Goal: Contribute content: Add original content to the website for others to see

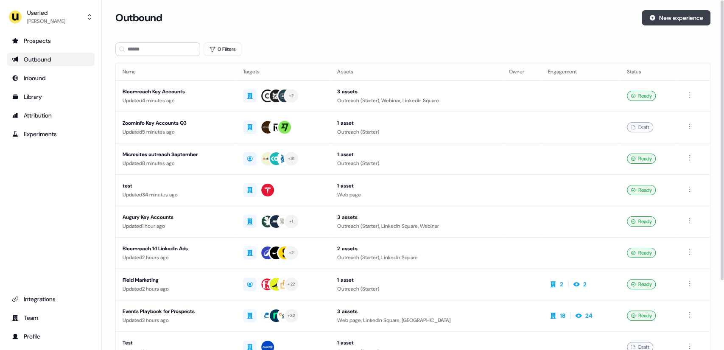
click at [661, 20] on button "New experience" at bounding box center [675, 17] width 69 height 15
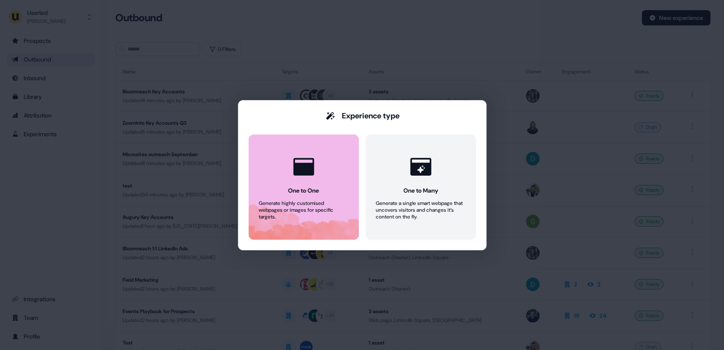
click at [316, 167] on div at bounding box center [303, 166] width 32 height 32
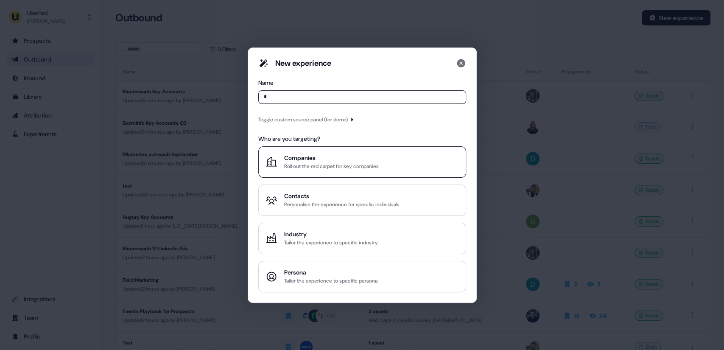
type input "*"
click at [309, 158] on div "Companies" at bounding box center [331, 157] width 95 height 8
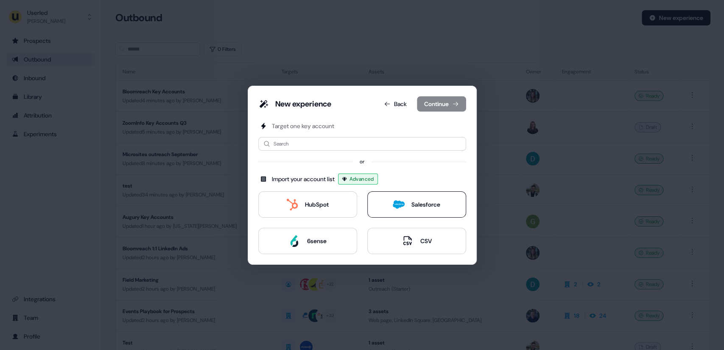
click at [411, 200] on div "Salesforce" at bounding box center [425, 204] width 29 height 8
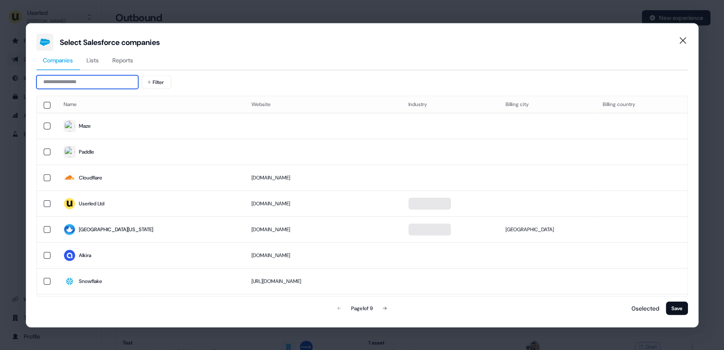
click at [70, 81] on input at bounding box center [87, 82] width 102 height 14
click at [95, 59] on span "Lists" at bounding box center [92, 60] width 12 height 8
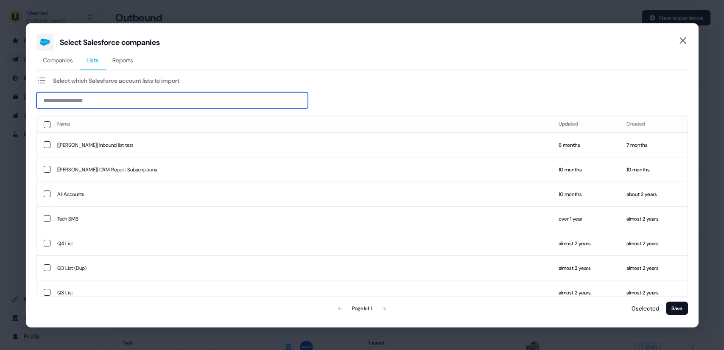
click at [76, 100] on input at bounding box center [171, 100] width 271 height 16
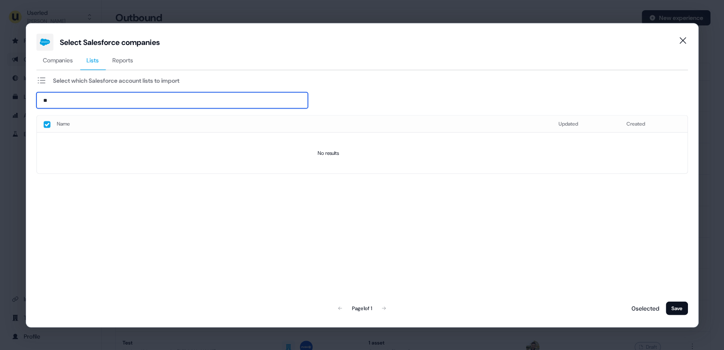
type input "*"
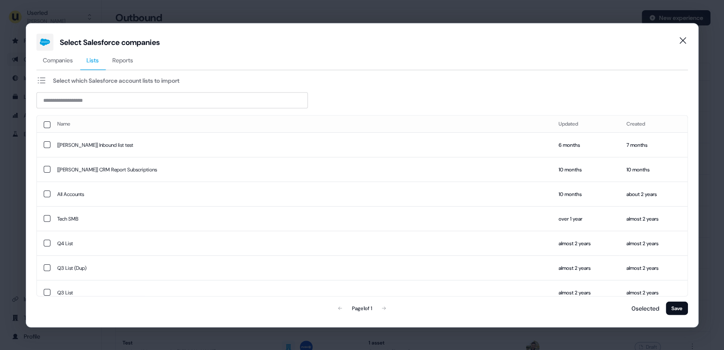
click at [40, 76] on icon at bounding box center [41, 80] width 10 height 10
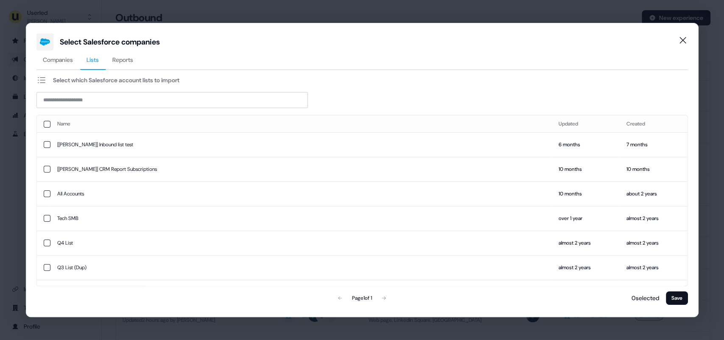
click at [16, 196] on div "Select Salesforce companies Companies Lists Reports Select which Salesforce acc…" at bounding box center [362, 170] width 724 height 340
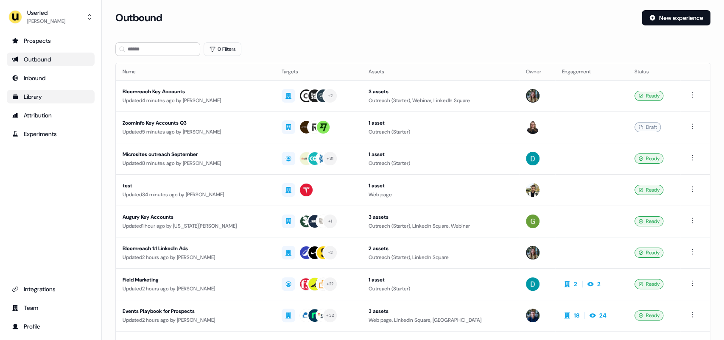
click at [44, 99] on div "Library" at bounding box center [51, 96] width 78 height 8
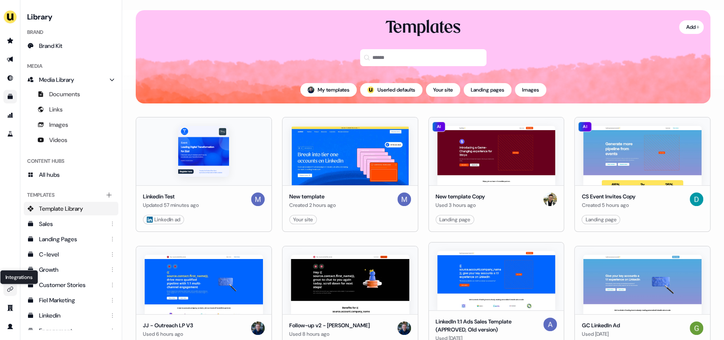
click at [11, 289] on icon "Go to integrations" at bounding box center [10, 289] width 7 height 7
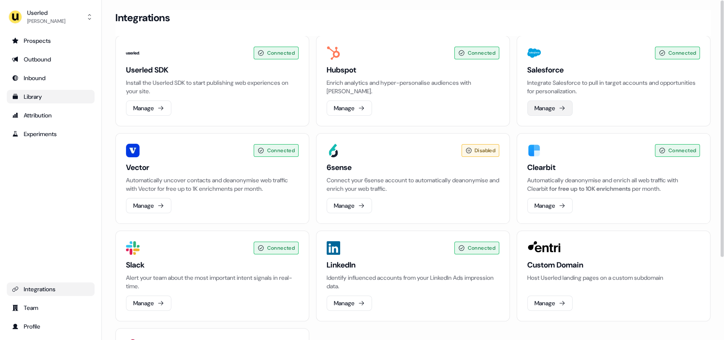
click at [547, 106] on button "Manage" at bounding box center [549, 107] width 45 height 15
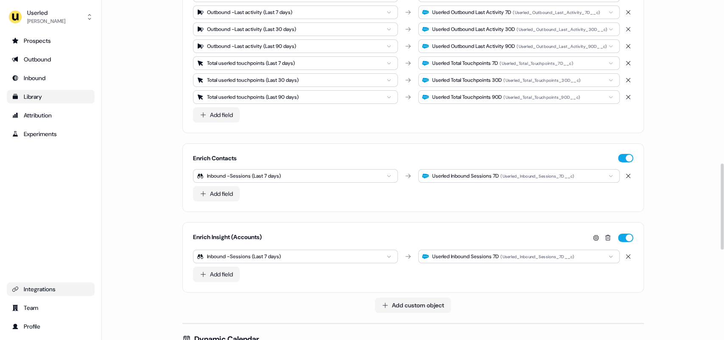
scroll to position [785, 0]
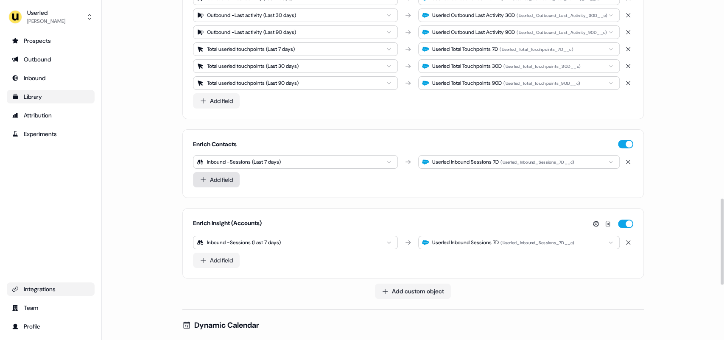
click at [215, 184] on button "Add field" at bounding box center [216, 179] width 47 height 15
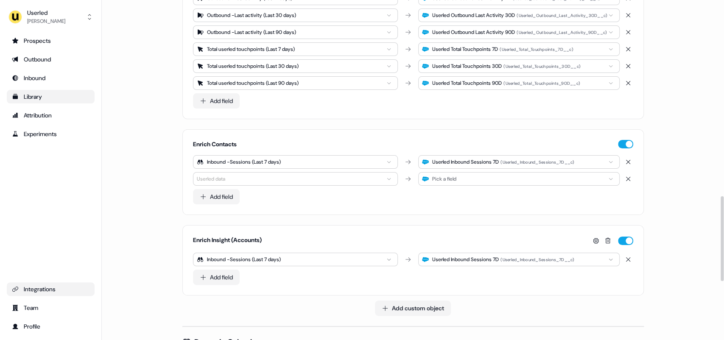
click at [228, 178] on html "For the best experience switch devices to a bigger screen. Go to [DOMAIN_NAME] …" at bounding box center [362, 170] width 724 height 340
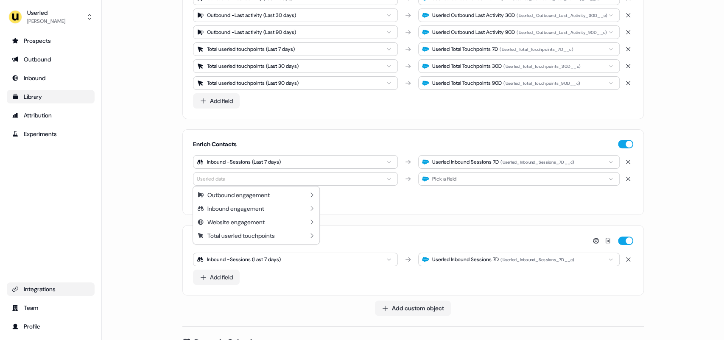
click at [136, 193] on html "For the best experience switch devices to a bigger screen. Go to [DOMAIN_NAME] …" at bounding box center [362, 170] width 724 height 340
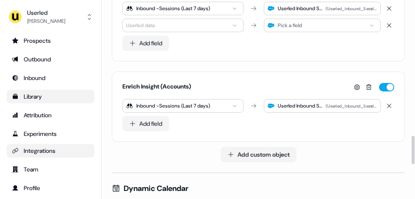
scroll to position [951, 0]
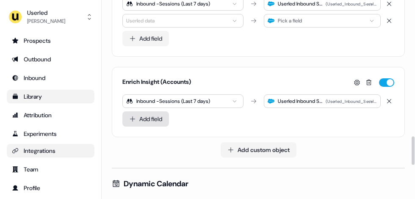
click at [157, 118] on button "Add field" at bounding box center [145, 118] width 47 height 15
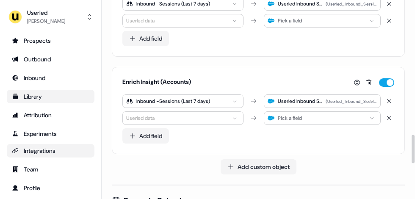
click at [160, 121] on html "For the best experience switch devices to a bigger screen. Go to [DOMAIN_NAME] …" at bounding box center [207, 99] width 415 height 199
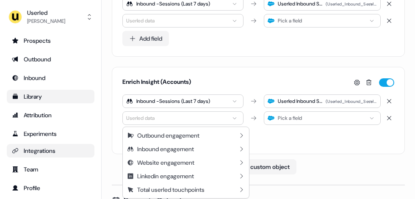
click at [279, 123] on html "For the best experience switch devices to a bigger screen. Go to [DOMAIN_NAME] …" at bounding box center [207, 99] width 415 height 199
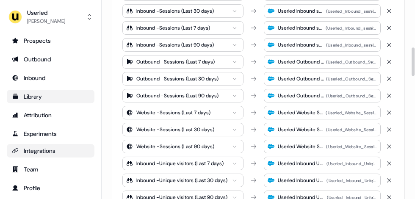
scroll to position [88, 0]
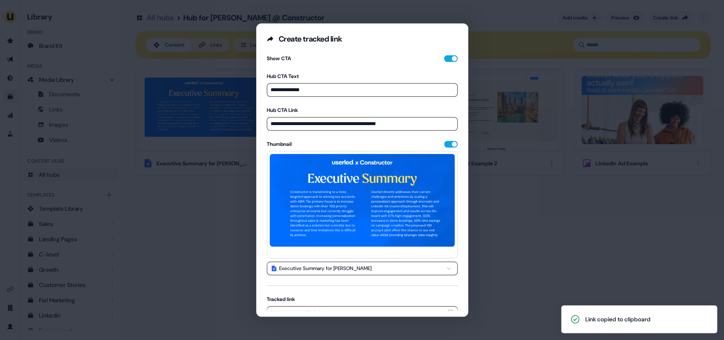
click at [147, 207] on div "**********" at bounding box center [362, 170] width 724 height 340
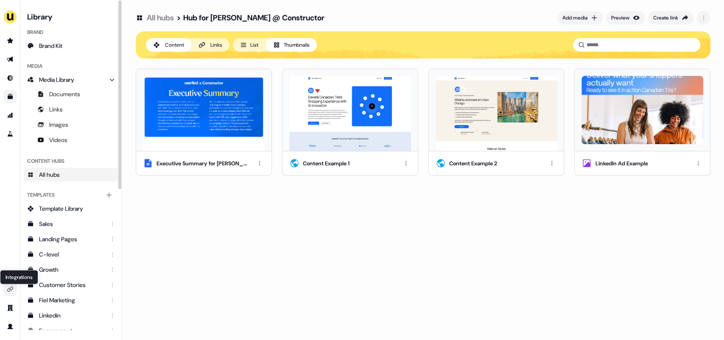
click at [9, 288] on icon "Go to integrations" at bounding box center [10, 289] width 6 height 5
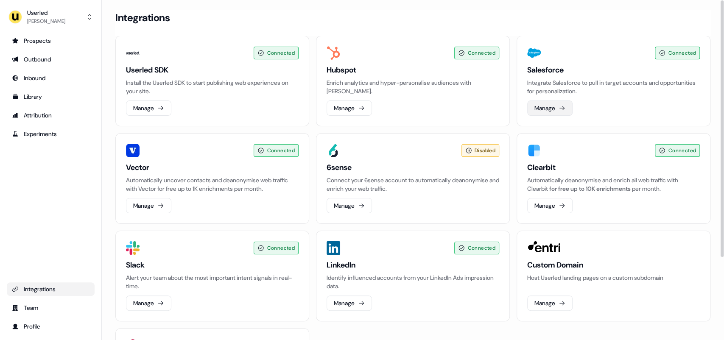
click at [554, 108] on button "Manage" at bounding box center [549, 107] width 45 height 15
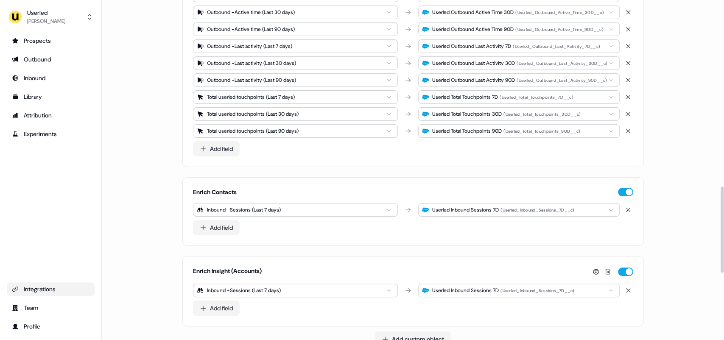
scroll to position [737, 0]
click at [221, 226] on button "Add field" at bounding box center [216, 227] width 47 height 15
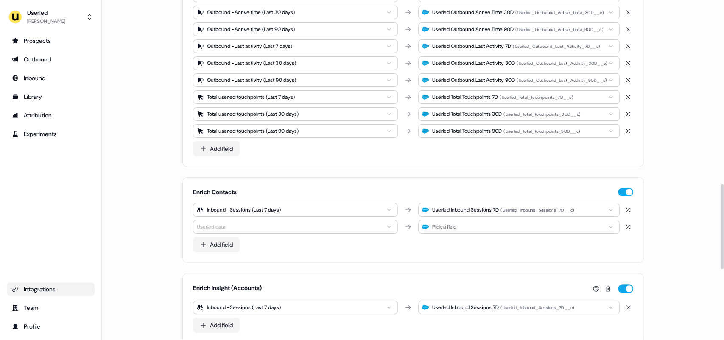
click at [230, 225] on html "For the best experience switch devices to a bigger screen. Go to [DOMAIN_NAME] …" at bounding box center [362, 170] width 724 height 340
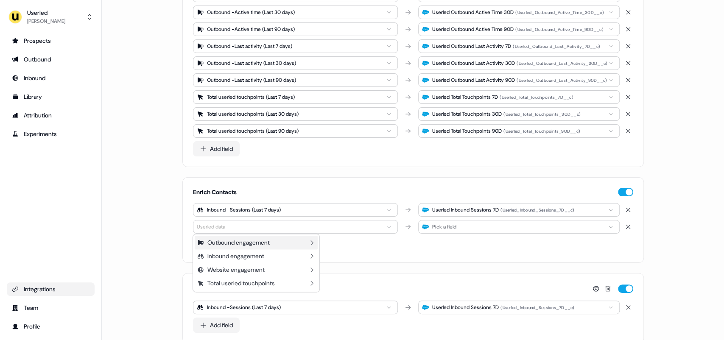
click at [244, 240] on div "Outbound engagement" at bounding box center [238, 242] width 62 height 8
click at [145, 181] on html "For the best experience switch devices to a bigger screen. Go to [DOMAIN_NAME] …" at bounding box center [362, 170] width 724 height 340
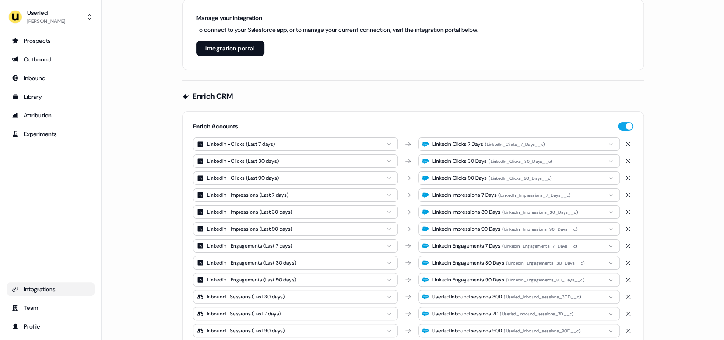
scroll to position [0, 0]
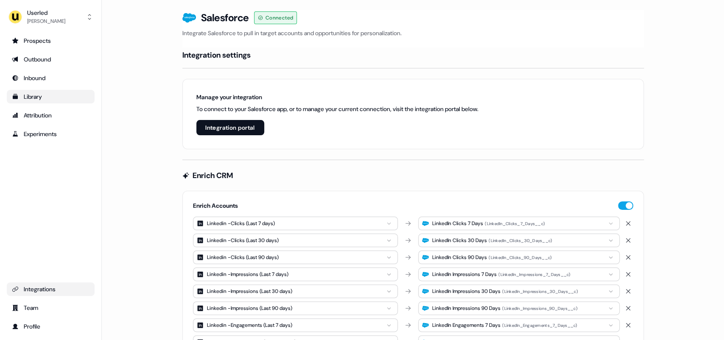
click at [49, 96] on div "Library" at bounding box center [51, 96] width 78 height 8
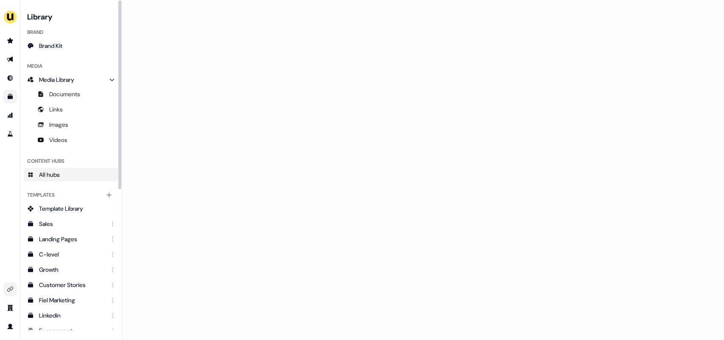
click at [64, 174] on link "All hubs" at bounding box center [71, 175] width 95 height 14
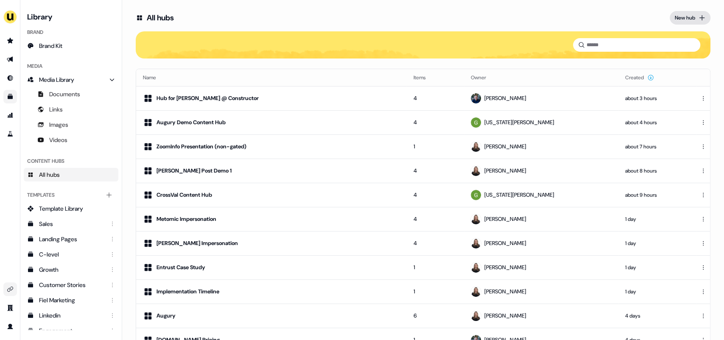
click at [681, 18] on div "New hub" at bounding box center [684, 18] width 20 height 8
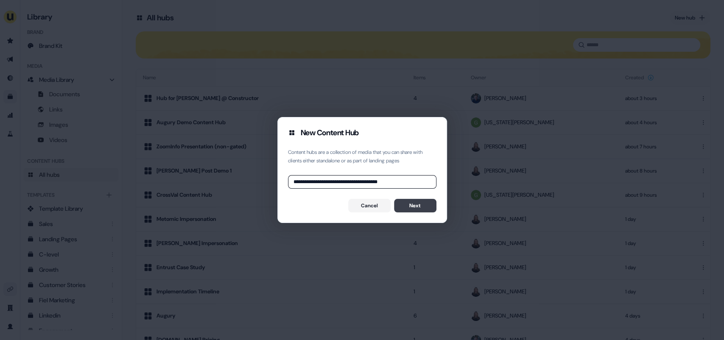
type input "**********"
click at [404, 208] on button "Next" at bounding box center [415, 206] width 42 height 14
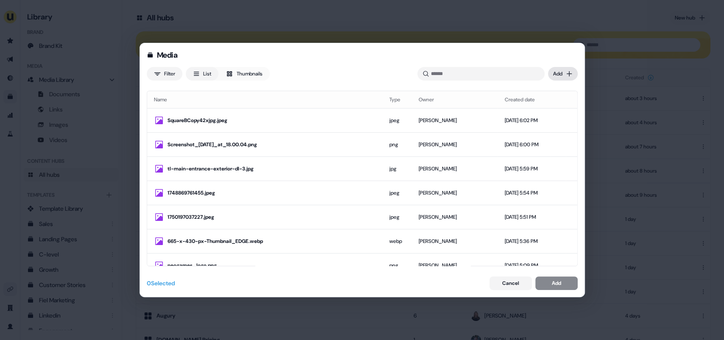
click at [558, 75] on div "Media Filter List Thumbnails Uploaded Add Name Type Owner Created date SquareBC…" at bounding box center [362, 170] width 724 height 340
click at [550, 89] on div "Upload files" at bounding box center [550, 91] width 50 height 14
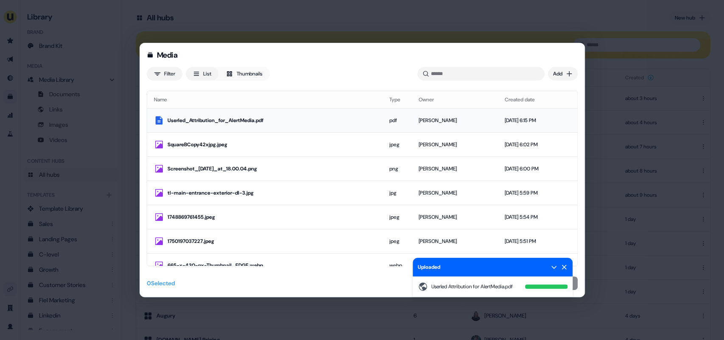
click at [346, 124] on div "Userled_Attribution_for_AlertMedia.pdf" at bounding box center [265, 120] width 222 height 10
click at [564, 268] on icon at bounding box center [563, 267] width 7 height 7
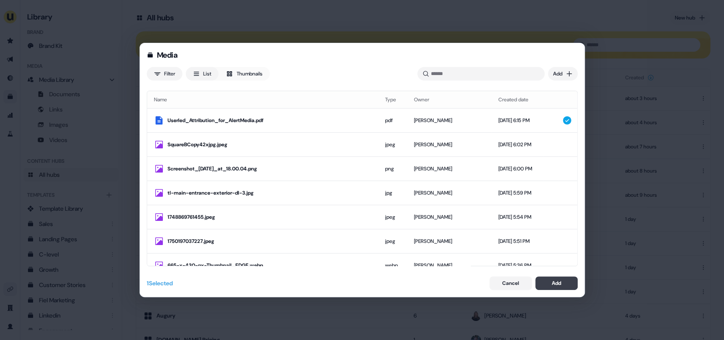
click at [558, 281] on div "Add" at bounding box center [555, 283] width 9 height 8
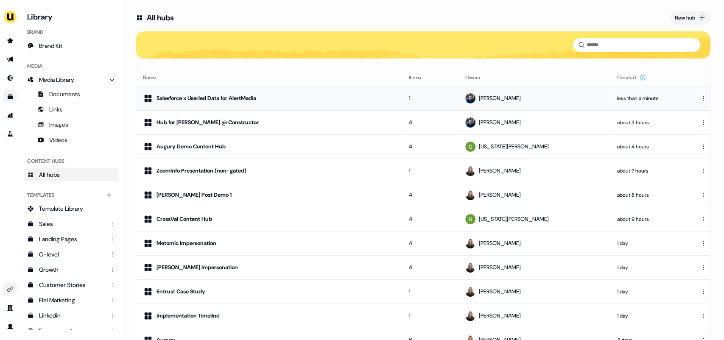
click at [295, 98] on div "Salesforce x Userled Data for AlertMedia" at bounding box center [269, 98] width 252 height 10
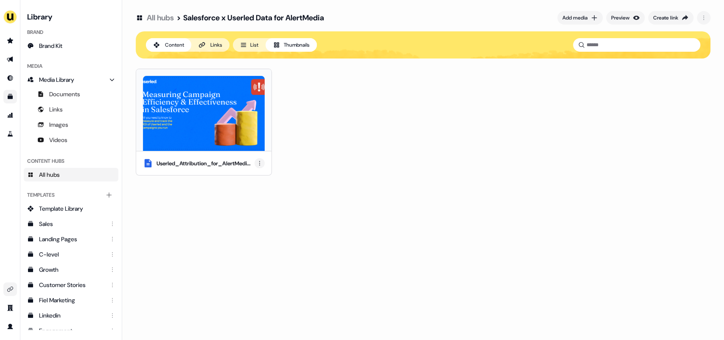
click at [259, 164] on html "For the best experience switch devices to a bigger screen. Go to [DOMAIN_NAME] …" at bounding box center [362, 170] width 724 height 340
click at [258, 176] on div "Edit thumbnail" at bounding box center [259, 179] width 50 height 14
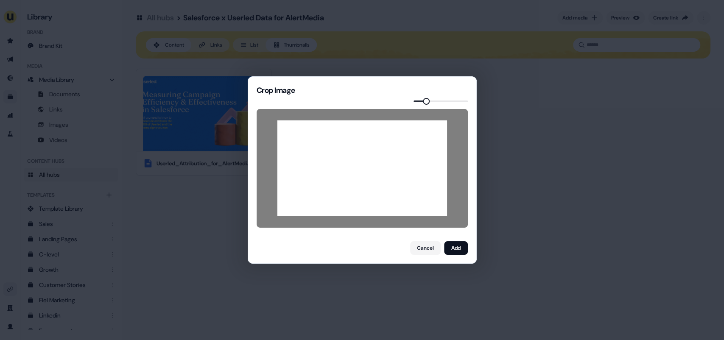
click at [424, 100] on span at bounding box center [426, 101] width 7 height 7
click at [451, 244] on button "Add" at bounding box center [456, 248] width 24 height 14
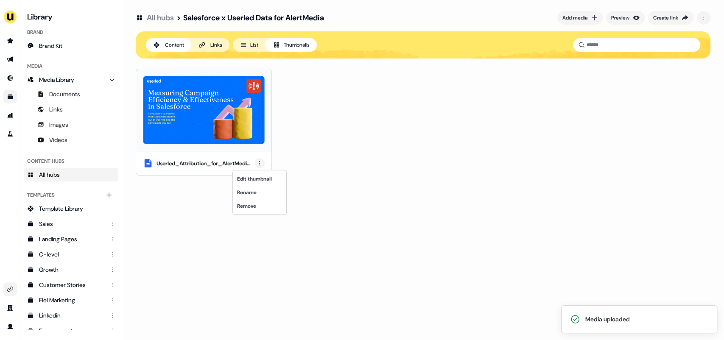
click at [261, 164] on html "Media uploaded For the best experience switch devices to a bigger screen. Go to…" at bounding box center [362, 170] width 724 height 340
click at [257, 194] on div "Rename" at bounding box center [259, 193] width 50 height 14
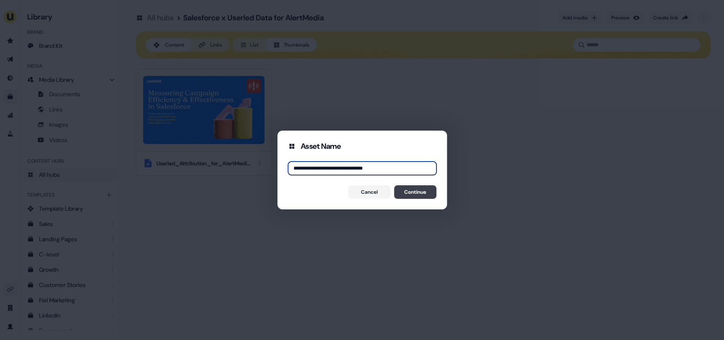
type input "**********"
click at [408, 191] on button "Continue" at bounding box center [415, 192] width 42 height 14
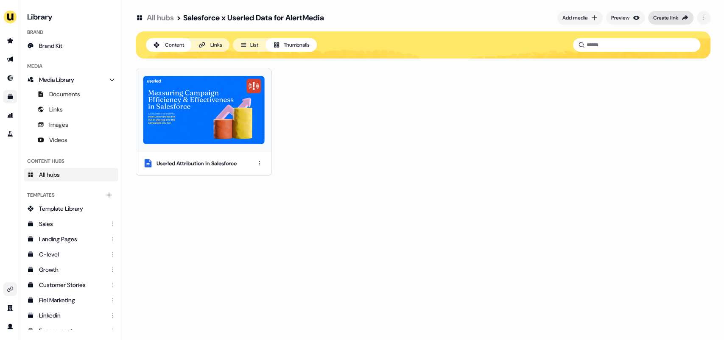
click at [663, 20] on div "Create link" at bounding box center [665, 18] width 25 height 8
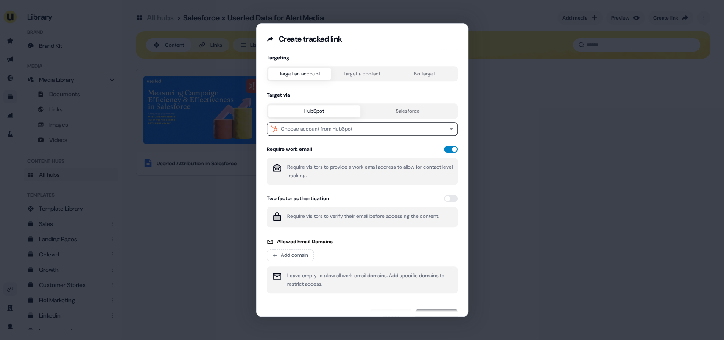
click at [446, 150] on button "button" at bounding box center [451, 149] width 14 height 7
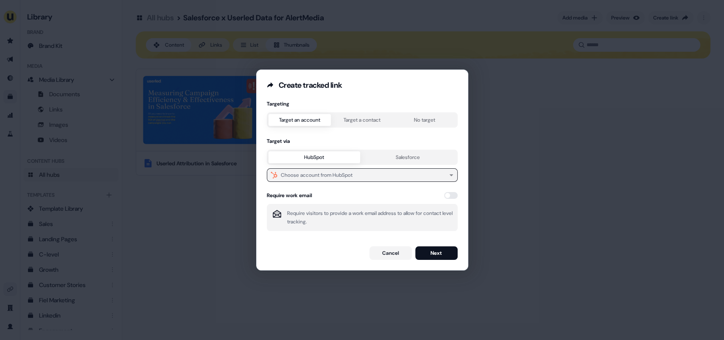
click at [340, 175] on div "Choose account from HubSpot" at bounding box center [317, 175] width 72 height 8
type input "**********"
click at [324, 209] on div "AlertMedia" at bounding box center [360, 208] width 184 height 14
click at [447, 195] on button "button" at bounding box center [451, 195] width 14 height 7
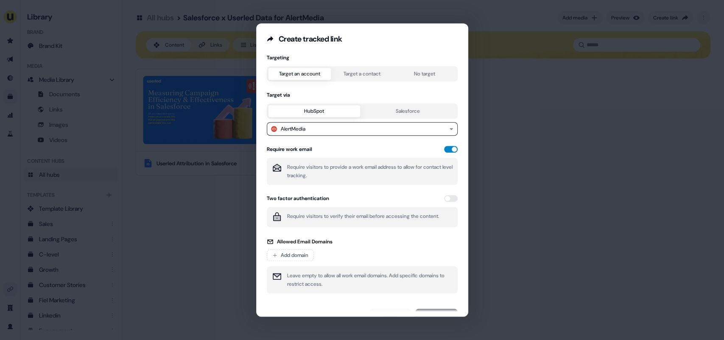
click at [450, 147] on button "button" at bounding box center [451, 149] width 14 height 7
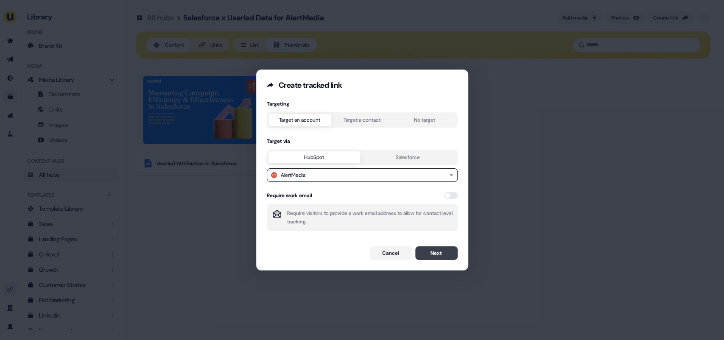
click at [427, 253] on button "Next" at bounding box center [436, 253] width 42 height 14
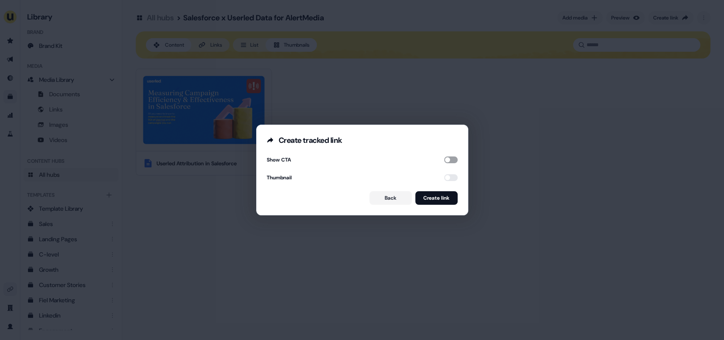
click at [446, 159] on button "button" at bounding box center [451, 159] width 14 height 7
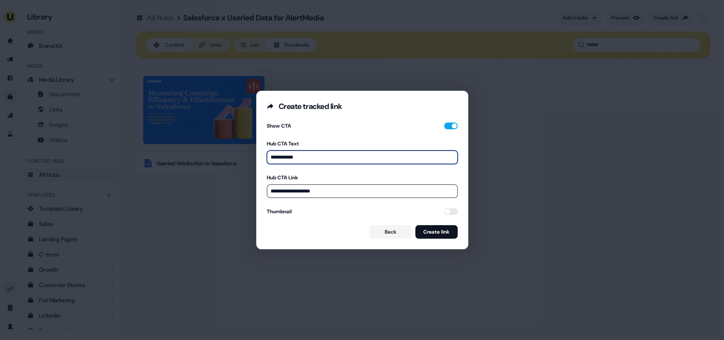
drag, startPoint x: 306, startPoint y: 157, endPoint x: 271, endPoint y: 156, distance: 34.8
click at [271, 156] on input "**********" at bounding box center [362, 157] width 191 height 14
type input "**********"
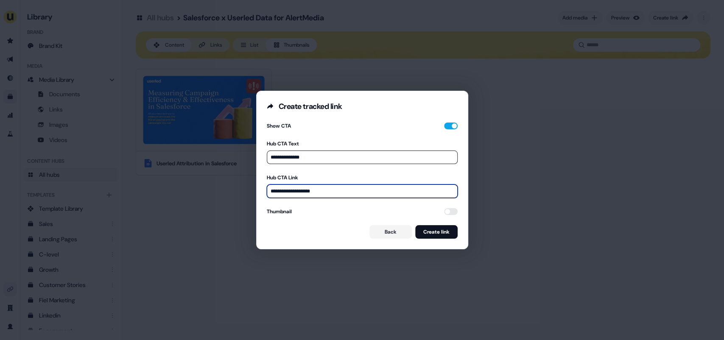
click at [323, 189] on input "**********" at bounding box center [362, 191] width 191 height 14
drag, startPoint x: 323, startPoint y: 189, endPoint x: 271, endPoint y: 190, distance: 52.1
click at [271, 190] on input "**********" at bounding box center [362, 191] width 191 height 14
type input "*"
paste input "**********"
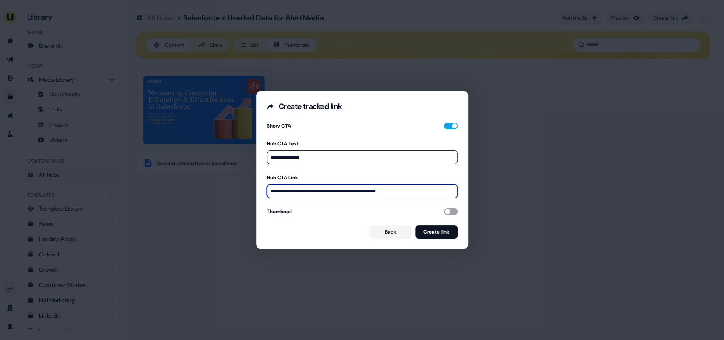
type input "**********"
click at [450, 209] on button "button" at bounding box center [451, 211] width 14 height 7
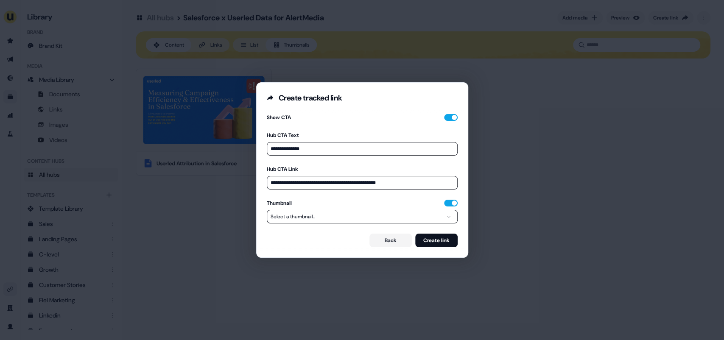
click at [417, 215] on button "Select a thumbnail..." at bounding box center [362, 217] width 191 height 14
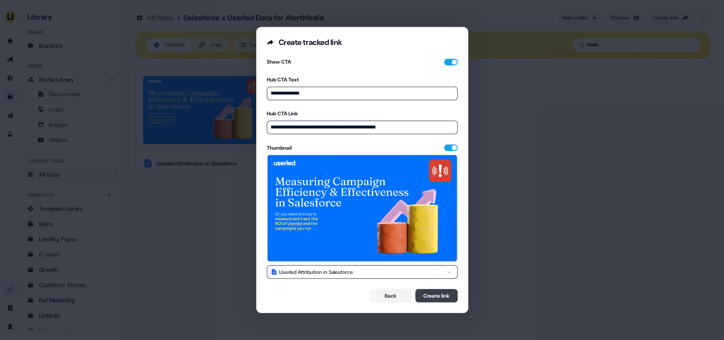
click at [426, 294] on button "Create link" at bounding box center [436, 296] width 42 height 14
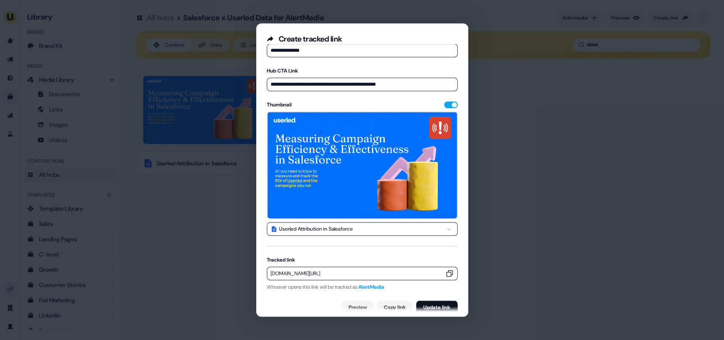
scroll to position [46, 0]
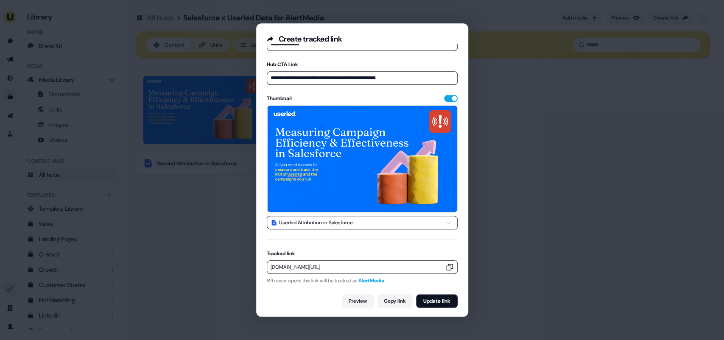
click at [447, 266] on icon "button" at bounding box center [449, 267] width 8 height 8
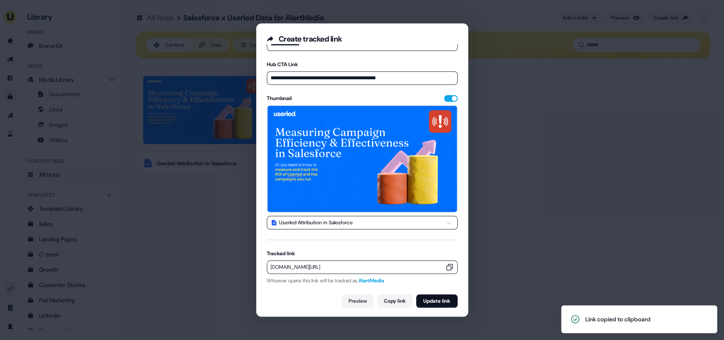
click at [153, 250] on div "**********" at bounding box center [362, 170] width 724 height 340
